Goal: Information Seeking & Learning: Learn about a topic

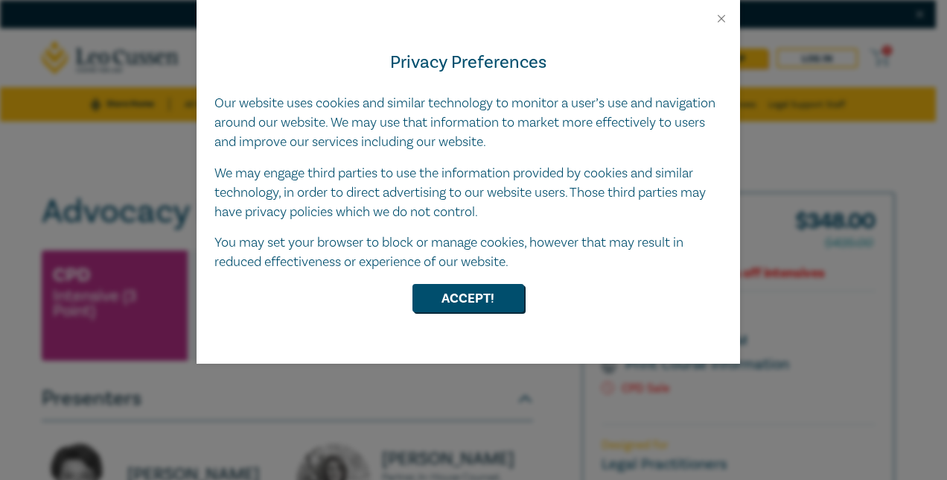
click at [722, 27] on div "Privacy Preferences Our website uses cookies and similar technology to monitor …" at bounding box center [469, 194] width 544 height 338
click at [724, 21] on button "Close" at bounding box center [721, 18] width 13 height 13
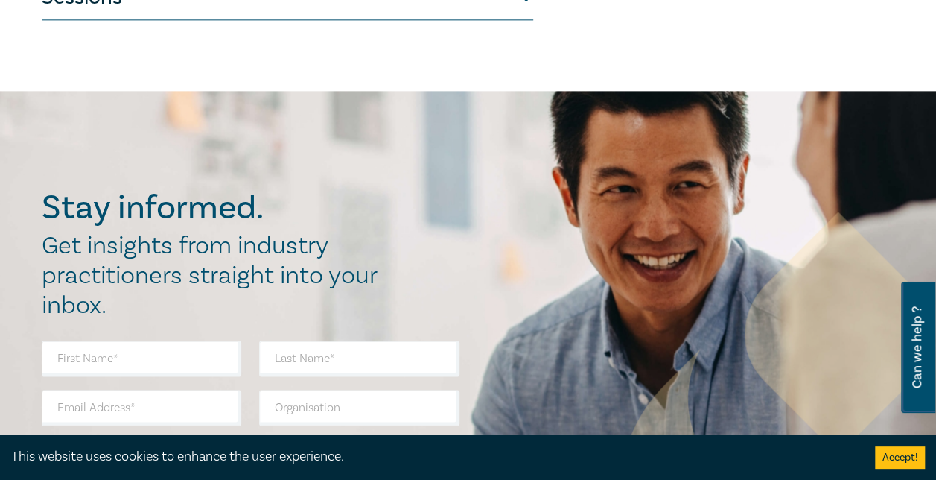
scroll to position [819, 0]
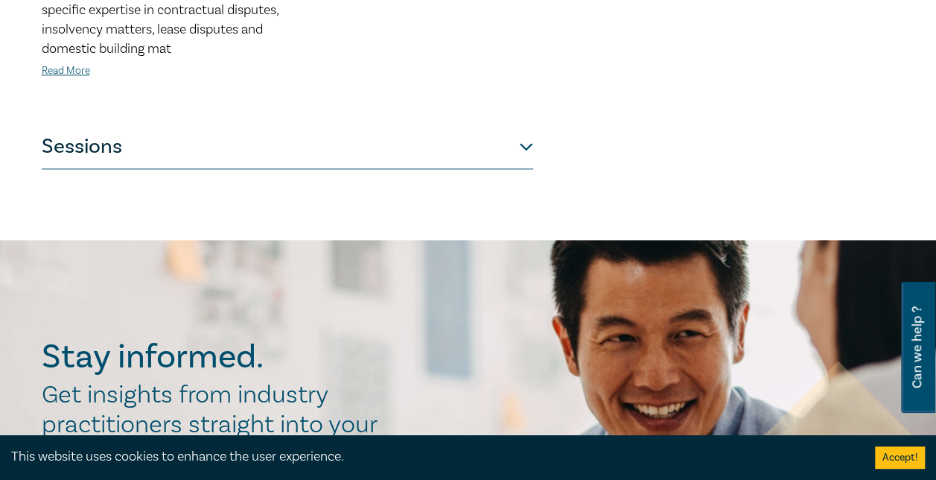
click at [518, 159] on button "Sessions" at bounding box center [288, 146] width 492 height 45
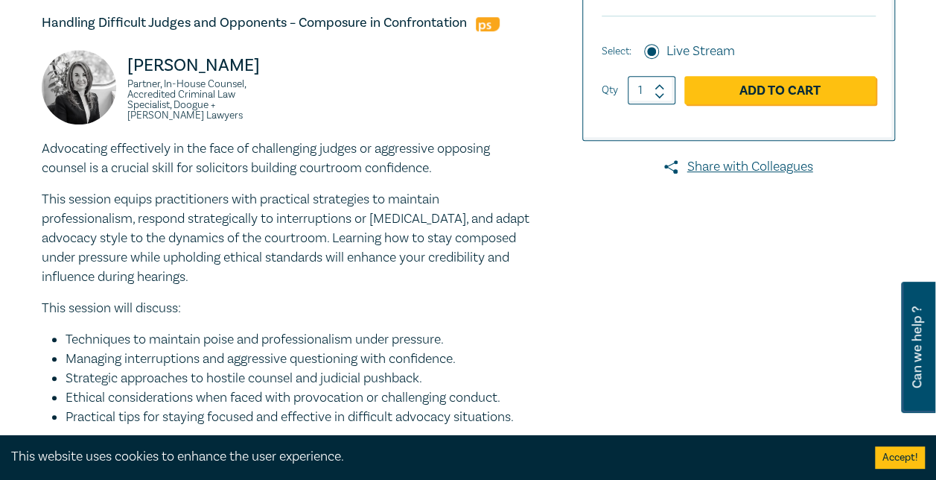
scroll to position [447, 0]
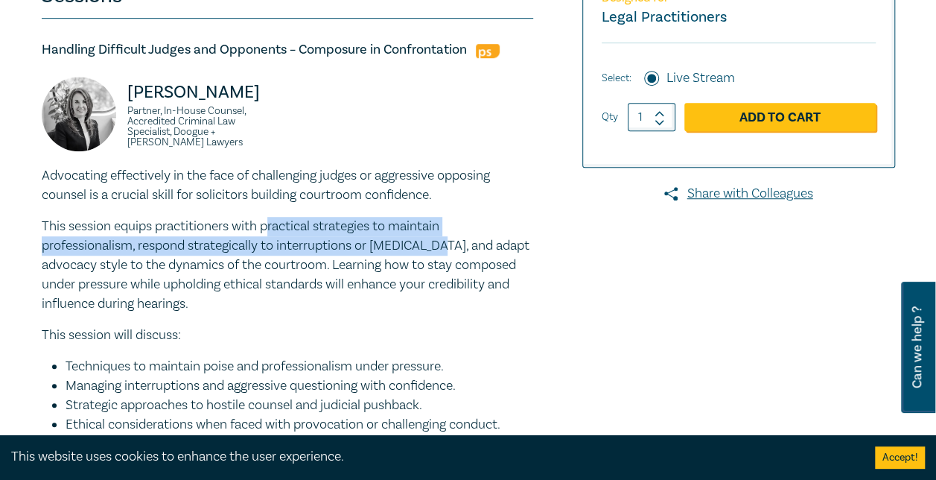
drag, startPoint x: 270, startPoint y: 225, endPoint x: 427, endPoint y: 247, distance: 158.6
click at [427, 247] on p "This session equips practitioners with practical strategies to maintain profess…" at bounding box center [288, 265] width 492 height 97
copy p "ractical strategies to maintain professionalism, respond strategically to inter…"
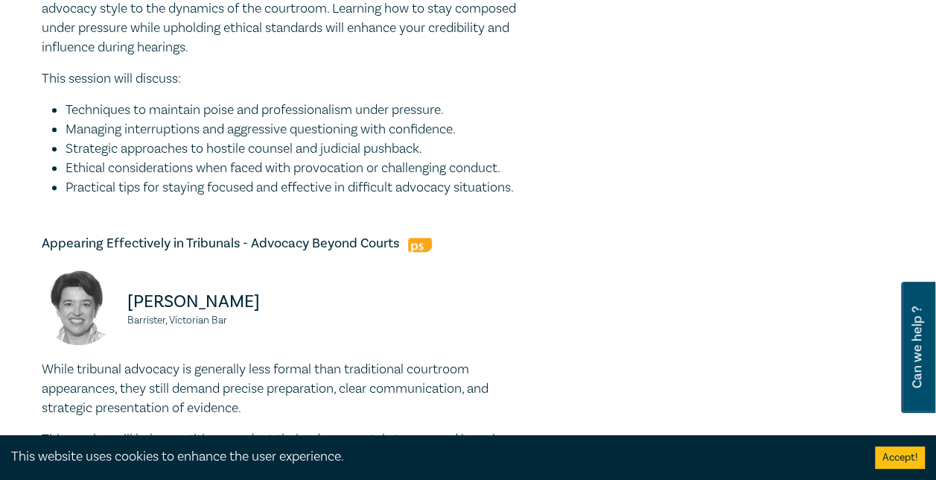
scroll to position [670, 0]
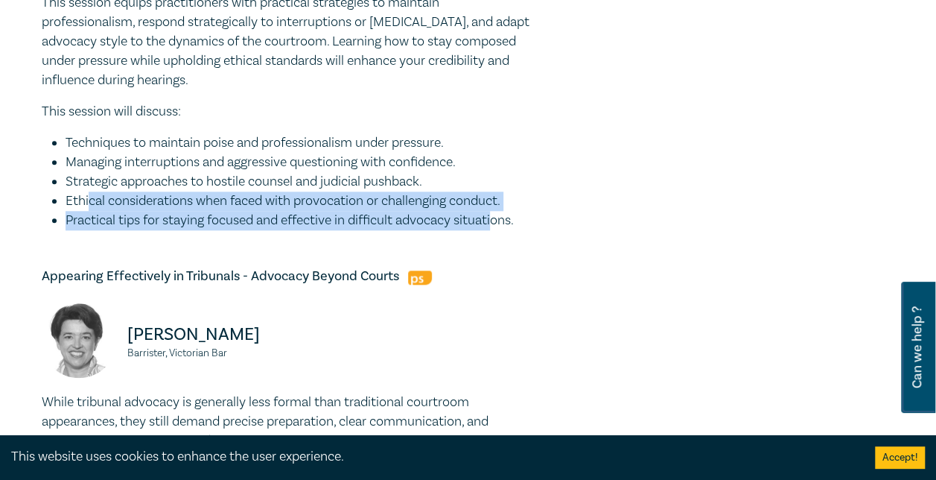
drag, startPoint x: 497, startPoint y: 223, endPoint x: 89, endPoint y: 203, distance: 408.0
click at [89, 203] on ul "Techniques to maintain poise and professionalism under pressure. Managing inter…" at bounding box center [288, 181] width 492 height 97
drag, startPoint x: 89, startPoint y: 203, endPoint x: 155, endPoint y: 211, distance: 66.1
click at [143, 210] on ul "Techniques to maintain poise and professionalism under pressure. Managing inter…" at bounding box center [288, 181] width 492 height 97
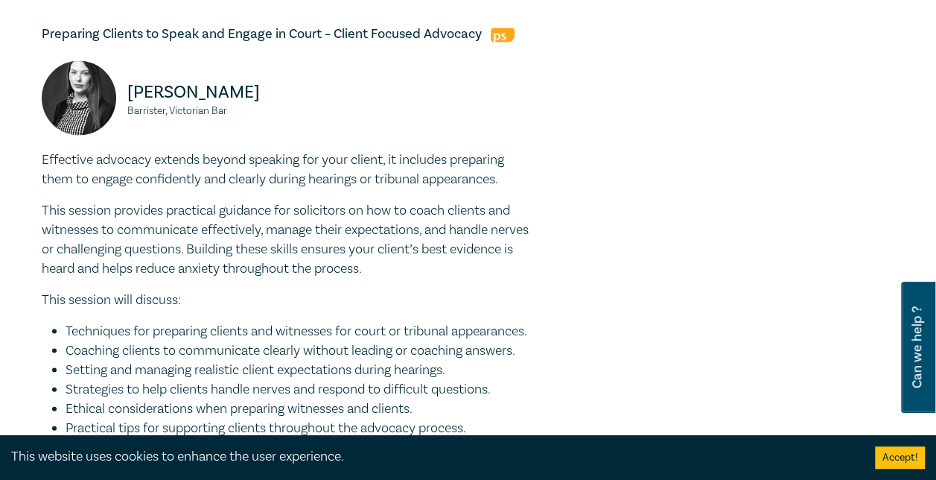
scroll to position [1415, 0]
